Goal: Task Accomplishment & Management: Manage account settings

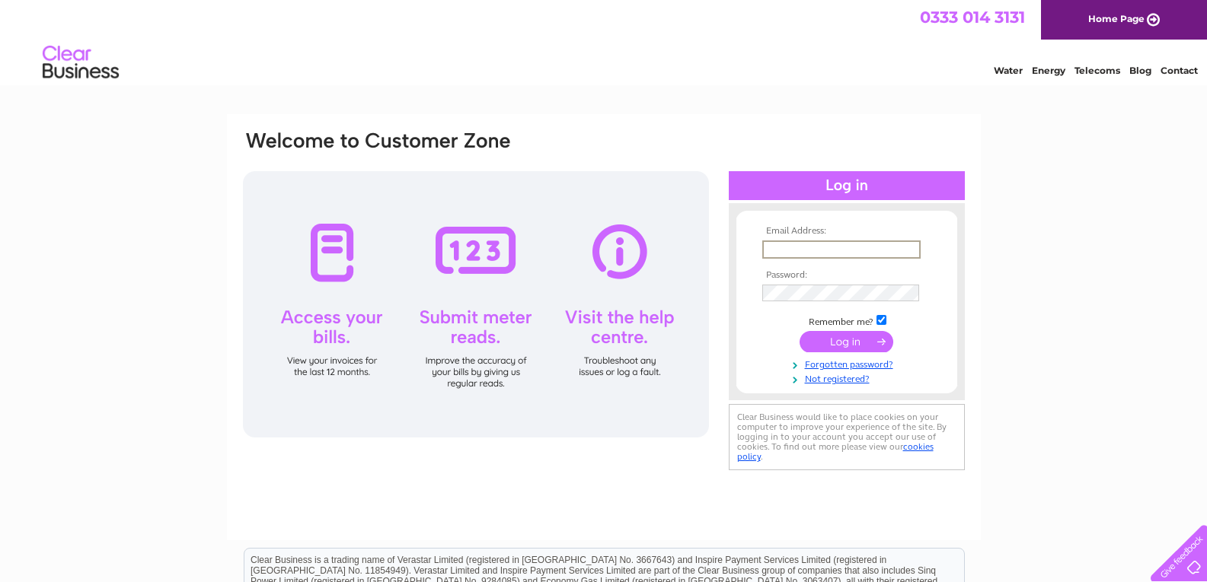
drag, startPoint x: 0, startPoint y: 0, endPoint x: 778, endPoint y: 250, distance: 817.1
click at [778, 250] on input "text" at bounding box center [841, 250] width 158 height 18
type input "johnball1946@talktalk.net"
click at [847, 340] on input "submit" at bounding box center [846, 340] width 94 height 21
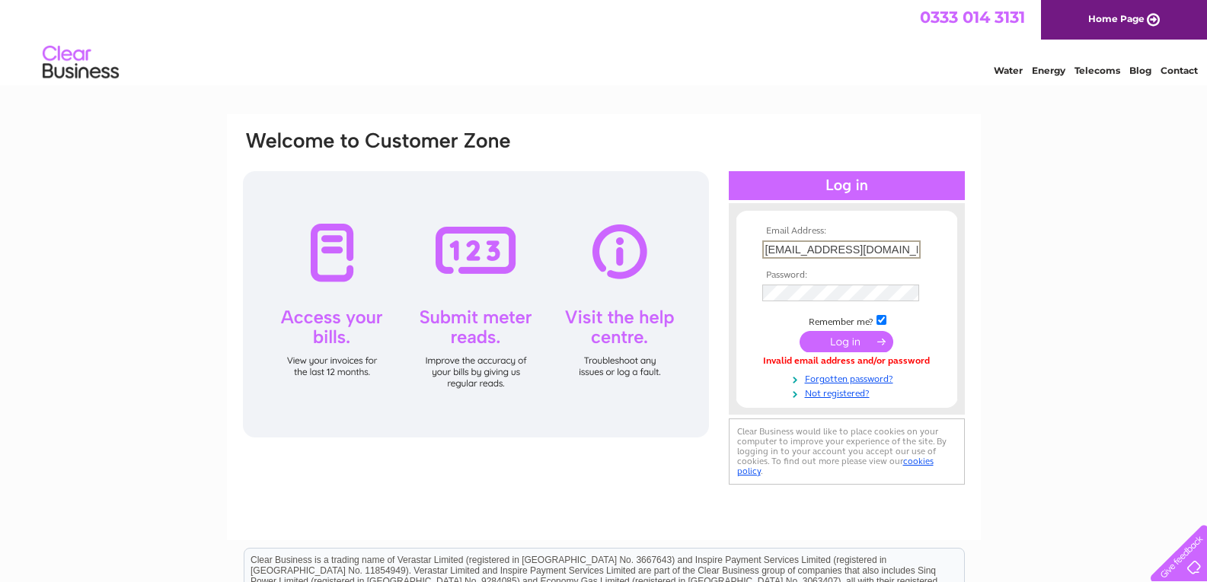
click at [899, 246] on input "johnball1946@talktalk.net" at bounding box center [841, 250] width 158 height 18
type input "j"
type input "paigntonbc@gmail.com"
click at [851, 345] on input "submit" at bounding box center [846, 340] width 94 height 21
click at [854, 341] on input "submit" at bounding box center [846, 341] width 94 height 21
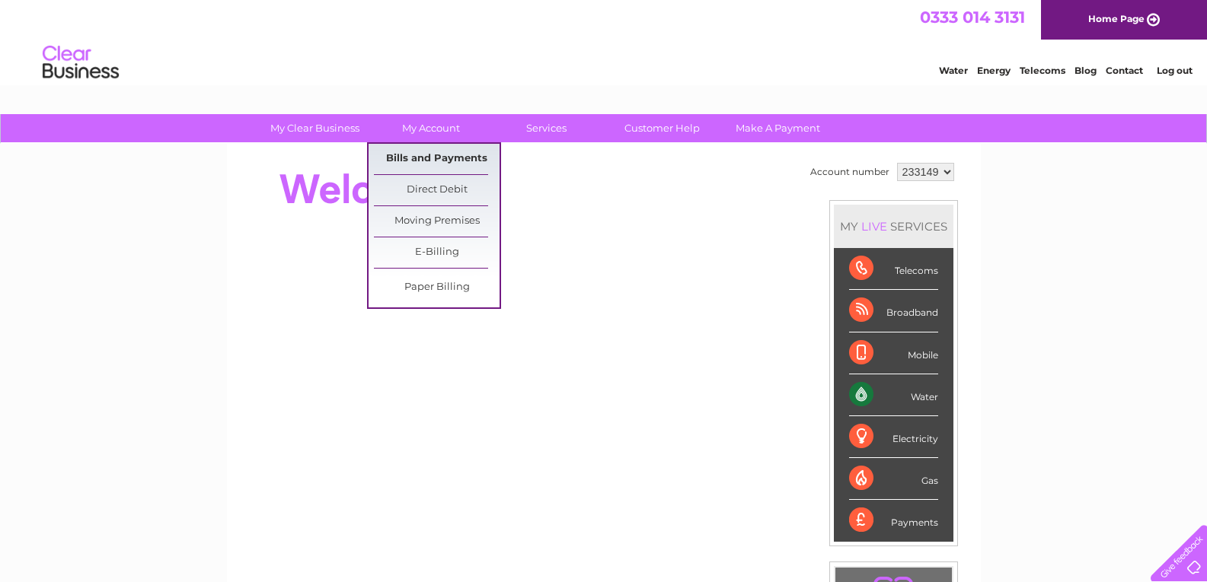
click at [432, 155] on link "Bills and Payments" at bounding box center [437, 159] width 126 height 30
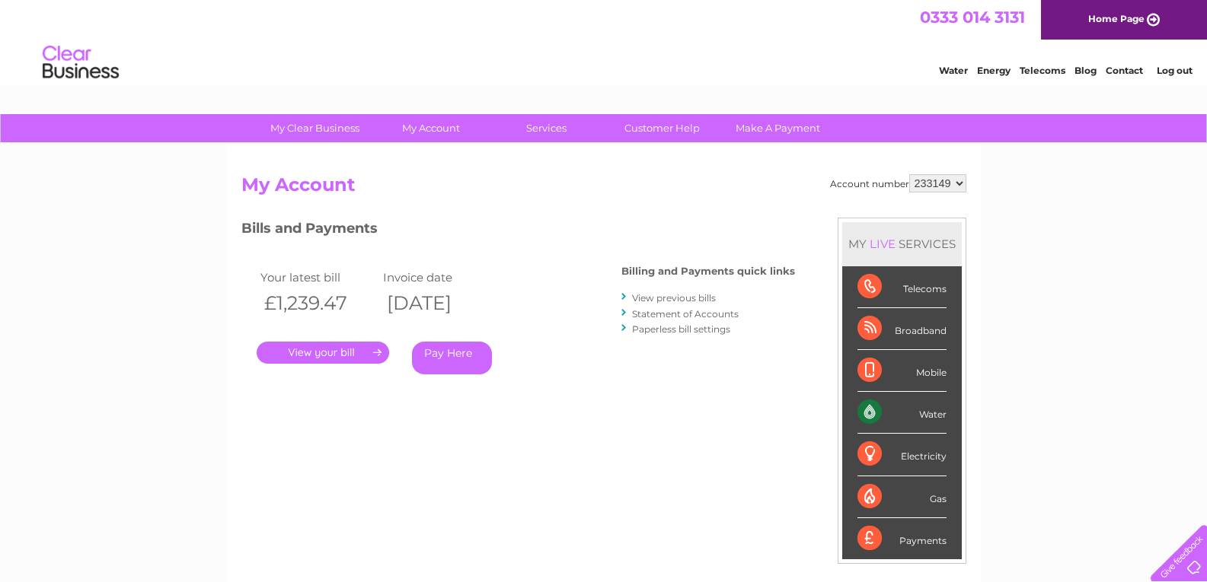
click at [341, 355] on link "." at bounding box center [323, 353] width 132 height 22
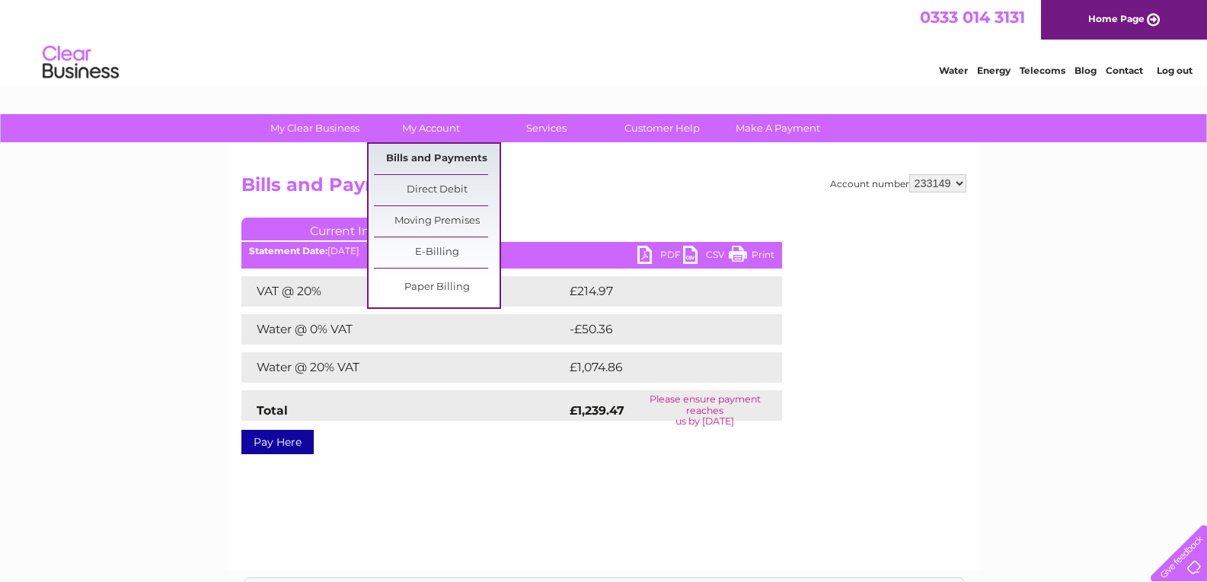
click at [439, 158] on link "Bills and Payments" at bounding box center [437, 159] width 126 height 30
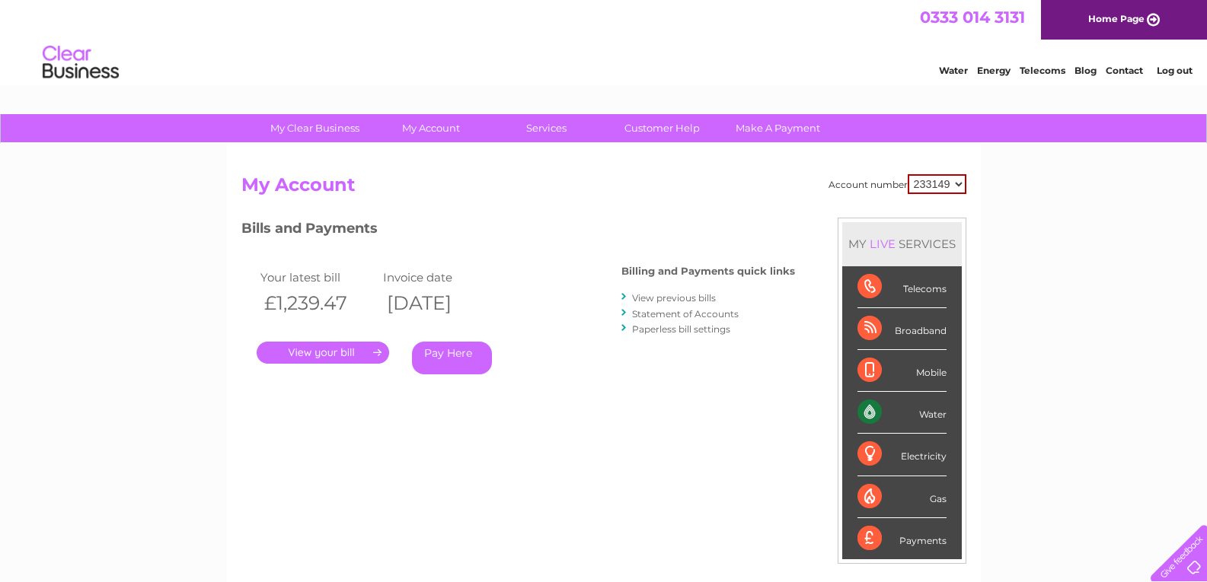
click at [336, 349] on link "." at bounding box center [323, 353] width 132 height 22
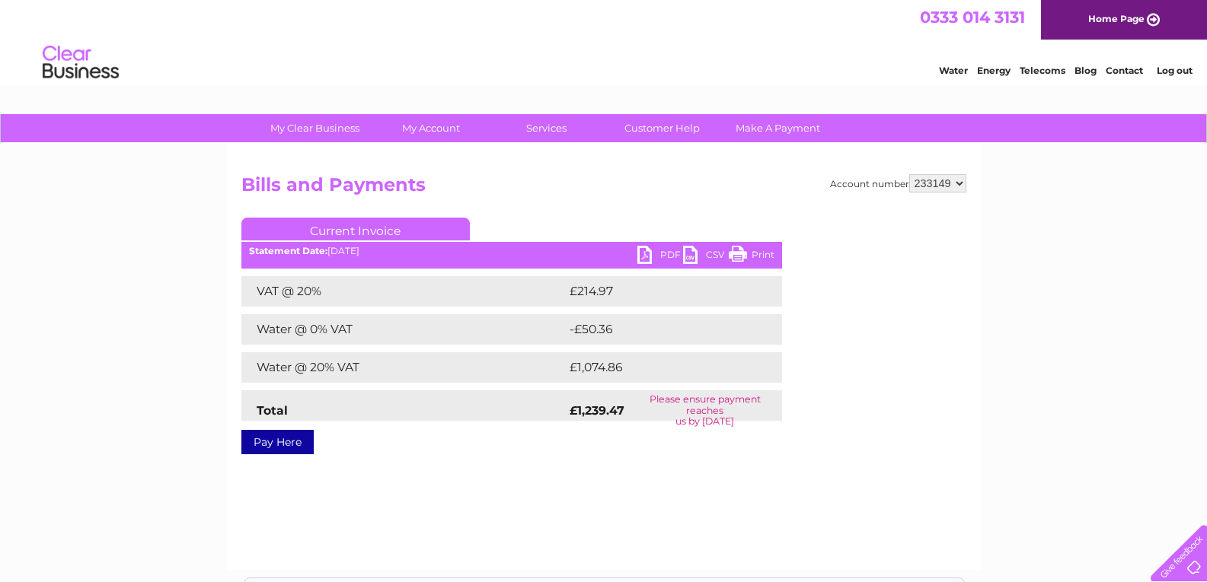
click at [646, 252] on link "PDF" at bounding box center [660, 257] width 46 height 22
click at [1173, 69] on link "Log out" at bounding box center [1174, 70] width 36 height 11
